Goal: Transaction & Acquisition: Purchase product/service

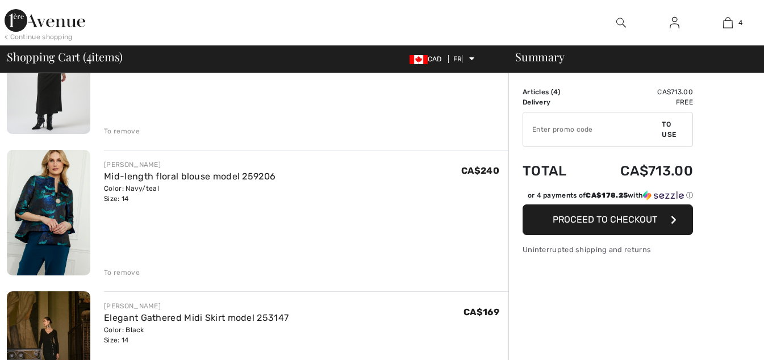
scroll to position [262, 0]
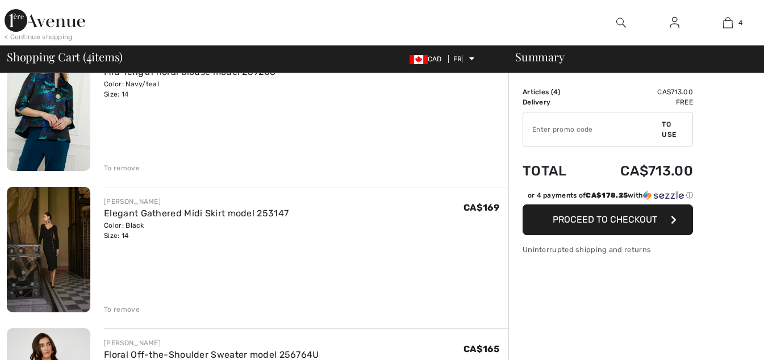
checkbox input "true"
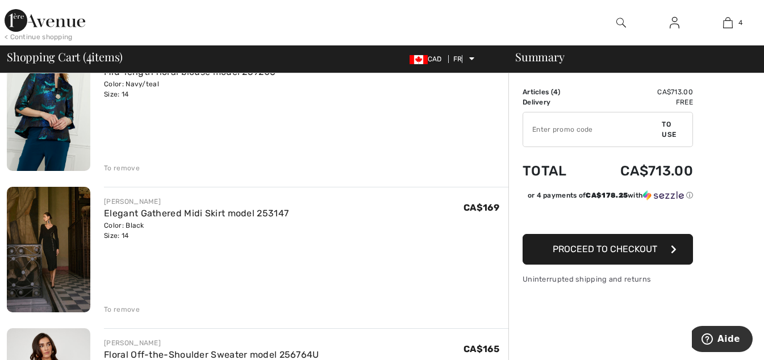
scroll to position [0, 0]
click at [47, 248] on img at bounding box center [49, 249] width 84 height 125
